Goal: Information Seeking & Learning: Find specific fact

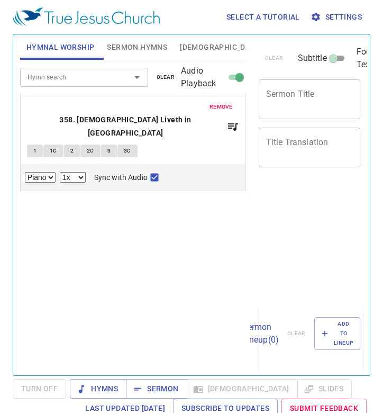
select select "1"
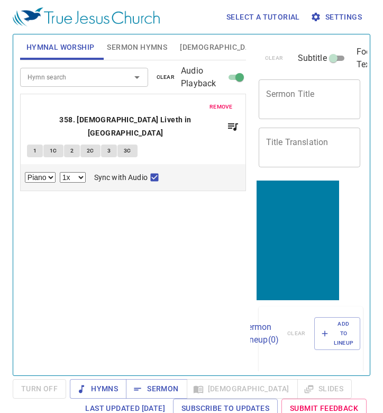
click at [95, 71] on div "Hymn search" at bounding box center [84, 77] width 128 height 19
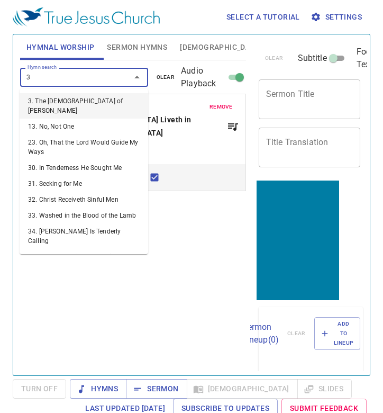
type input "3"
click at [206, 244] on div "Hymn search Hymn search clear Audio Playback remove 358. Christ Liveth in Me 1 …" at bounding box center [133, 213] width 226 height 306
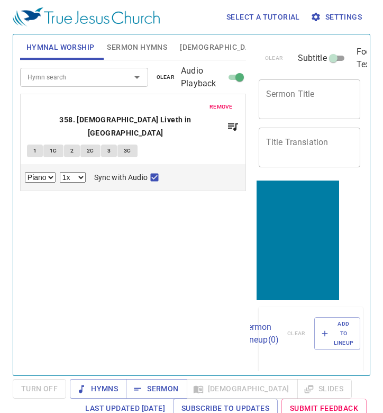
click at [48, 145] on button "1C" at bounding box center [53, 151] width 20 height 13
checkbox input "false"
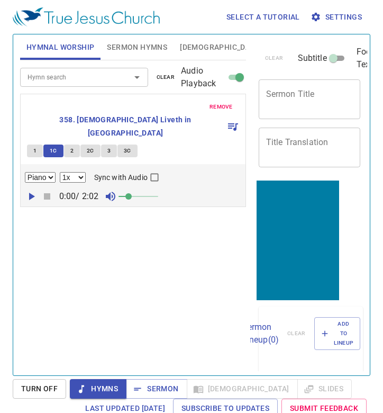
click at [35, 146] on span "1" at bounding box center [34, 151] width 3 height 10
click at [48, 145] on button "1C" at bounding box center [53, 151] width 20 height 13
click at [68, 145] on button "2" at bounding box center [72, 151] width 16 height 13
click at [87, 146] on span "2C" at bounding box center [90, 151] width 7 height 10
click at [126, 227] on div "Hymn search Hymn search clear Audio Playback remove 358. Christ Liveth in Me 1 …" at bounding box center [133, 213] width 226 height 306
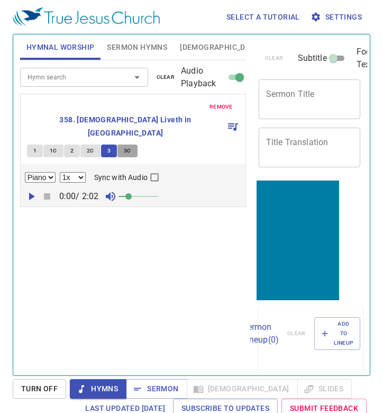
click at [131, 145] on button "3C" at bounding box center [128, 151] width 20 height 13
